Goal: Information Seeking & Learning: Learn about a topic

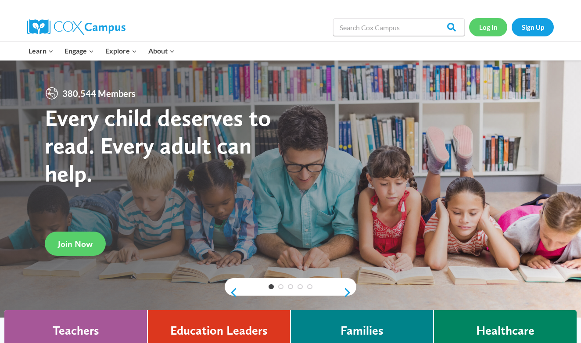
click at [492, 30] on link "Log In" at bounding box center [488, 27] width 38 height 18
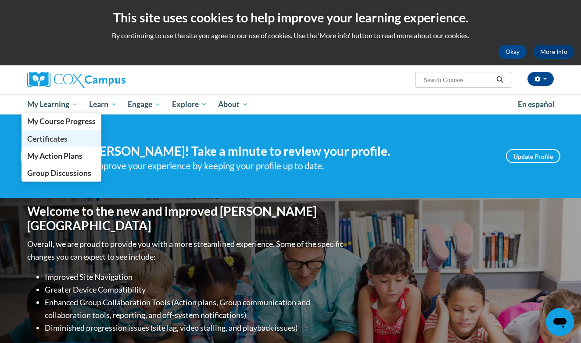
click at [54, 137] on span "Certificates" at bounding box center [47, 138] width 40 height 9
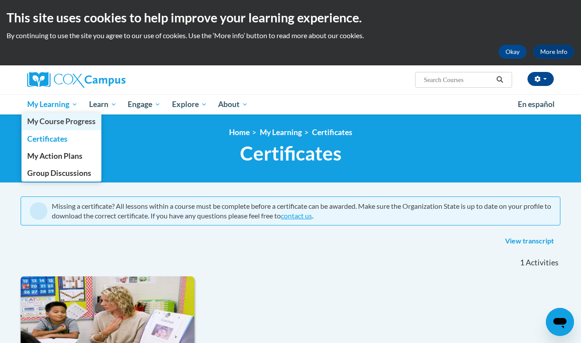
click at [73, 122] on span "My Course Progress" at bounding box center [61, 121] width 68 height 9
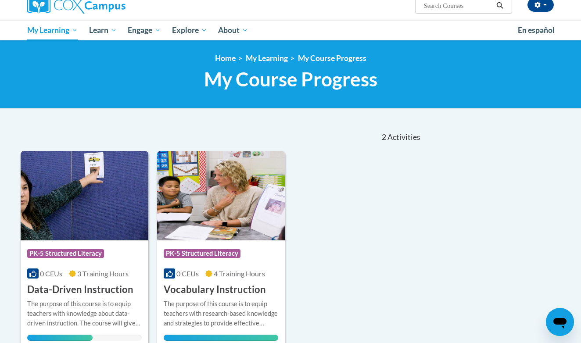
scroll to position [98, 0]
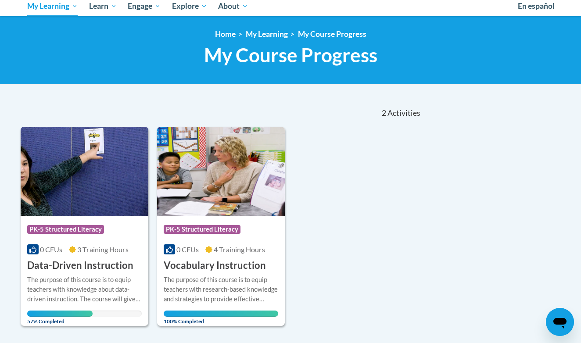
click at [97, 276] on div "The purpose of this course is to equip teachers with knowledge about data-drive…" at bounding box center [84, 289] width 114 height 29
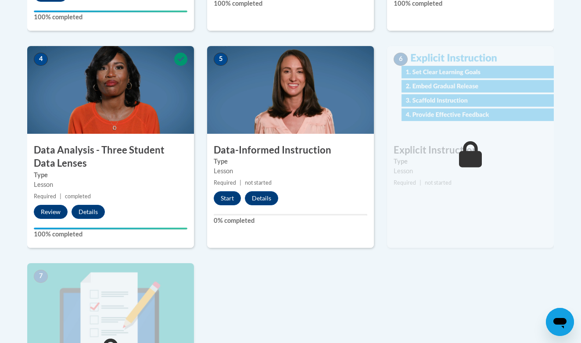
scroll to position [472, 0]
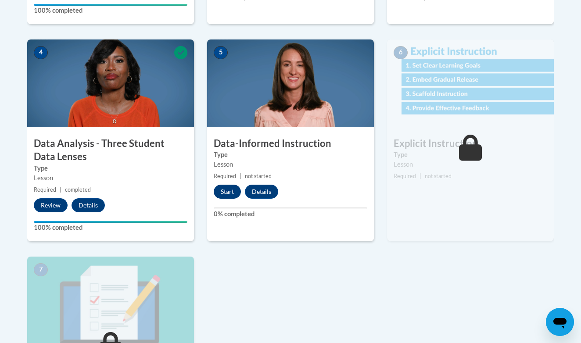
click at [233, 193] on button "Start" at bounding box center [227, 192] width 27 height 14
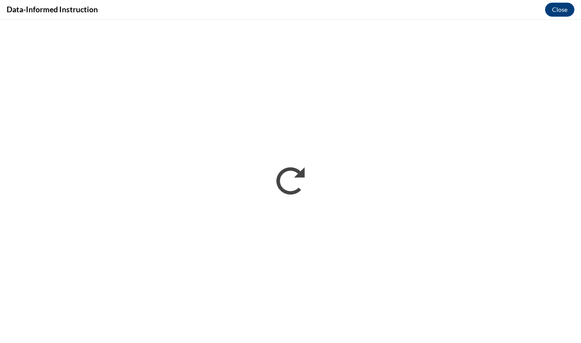
scroll to position [0, 0]
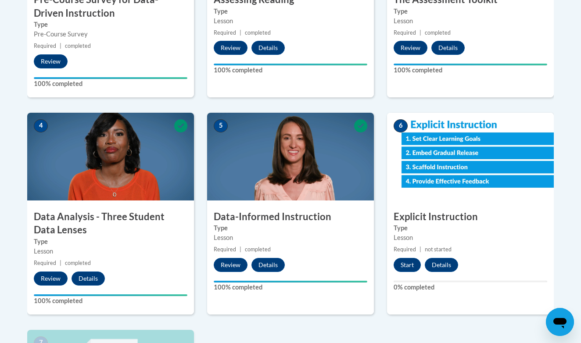
scroll to position [421, 0]
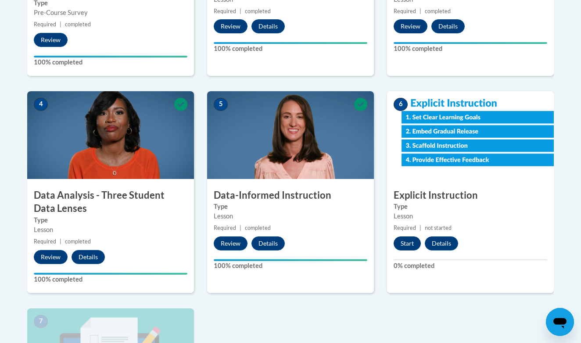
click at [411, 239] on button "Start" at bounding box center [407, 243] width 27 height 14
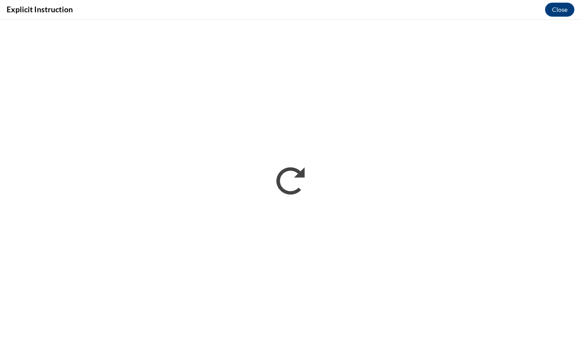
scroll to position [0, 0]
